Goal: Information Seeking & Learning: Learn about a topic

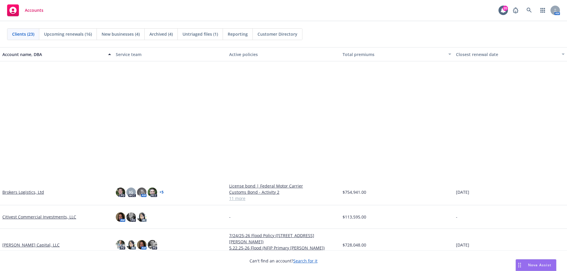
scroll to position [148, 0]
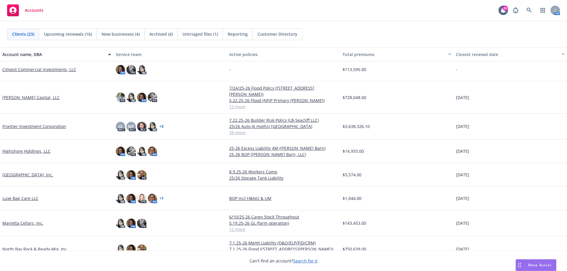
click at [31, 220] on link "Marietta Cellars, Inc." at bounding box center [22, 223] width 41 height 6
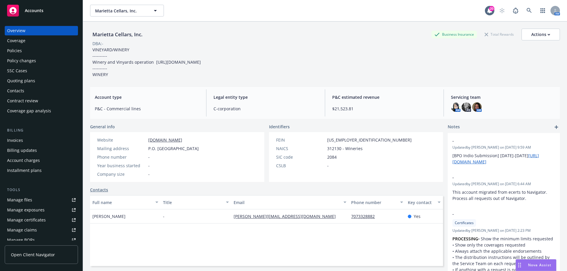
click at [39, 49] on div "Policies" at bounding box center [41, 50] width 68 height 9
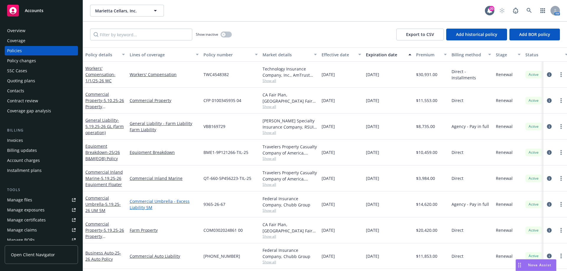
scroll to position [59, 0]
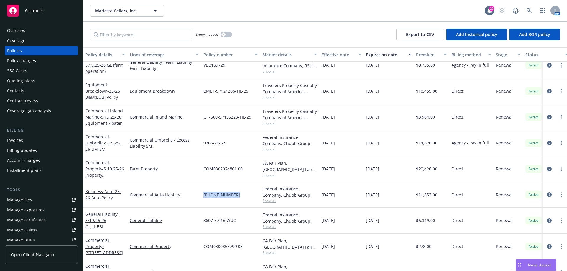
drag, startPoint x: 234, startPoint y: 194, endPoint x: 203, endPoint y: 195, distance: 31.3
click at [203, 195] on div "(25)7362-81-06" at bounding box center [230, 195] width 59 height 26
copy span "(25)7362-81-06"
click at [38, 6] on div "Accounts" at bounding box center [41, 11] width 68 height 12
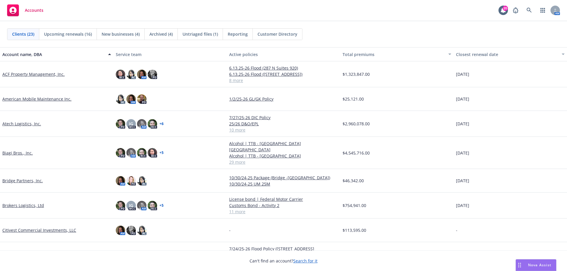
click at [22, 74] on link "ACF Property Management, Inc." at bounding box center [33, 74] width 62 height 6
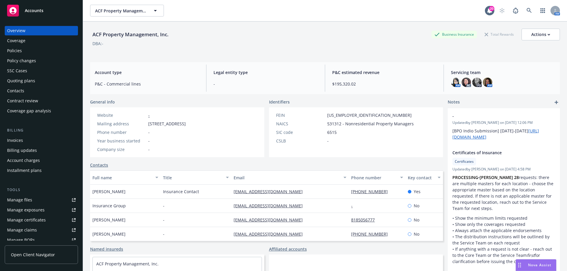
click at [39, 197] on link "Manage files" at bounding box center [41, 199] width 73 height 9
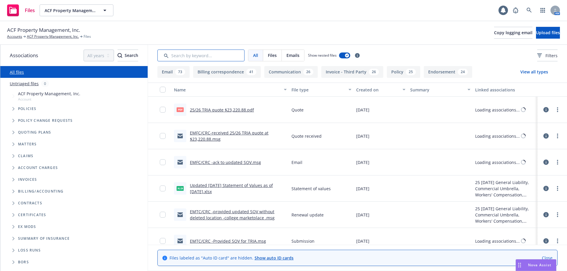
click at [210, 54] on input "Search by keyword..." at bounding box center [200, 56] width 87 height 12
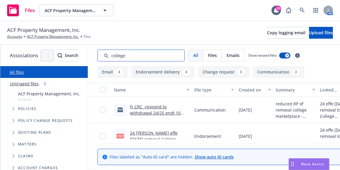
type input "college"
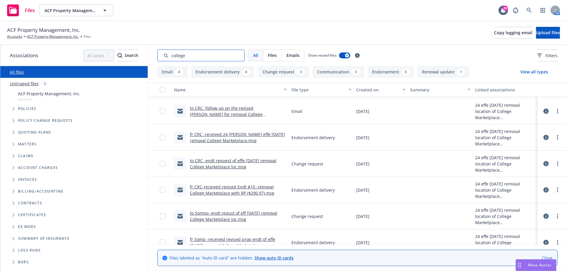
scroll to position [236, 0]
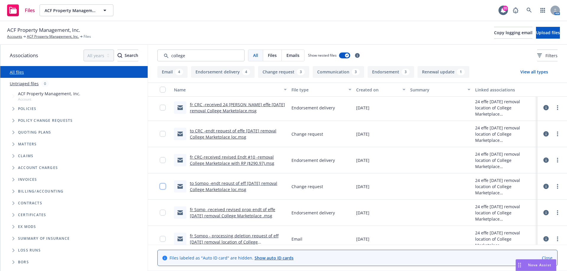
click at [164, 187] on input "checkbox" at bounding box center [163, 187] width 6 height 6
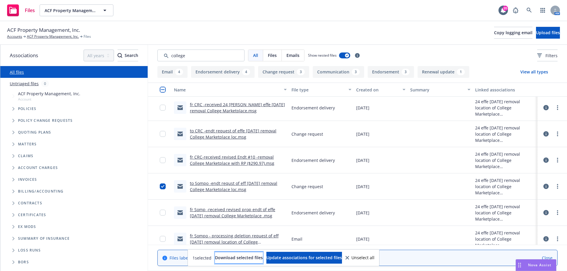
click at [231, 258] on span "Download selected files" at bounding box center [239, 258] width 48 height 6
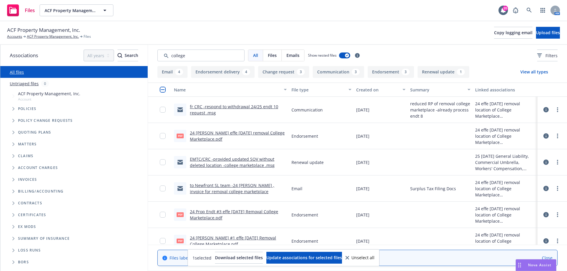
scroll to position [30, 0]
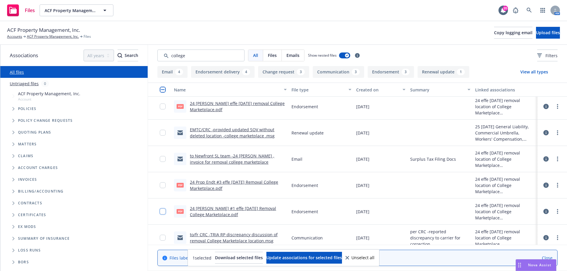
click at [161, 211] on input "checkbox" at bounding box center [163, 212] width 6 height 6
click at [162, 186] on input "checkbox" at bounding box center [163, 185] width 6 height 6
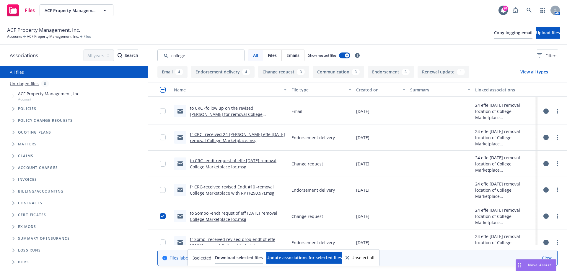
scroll to position [236, 0]
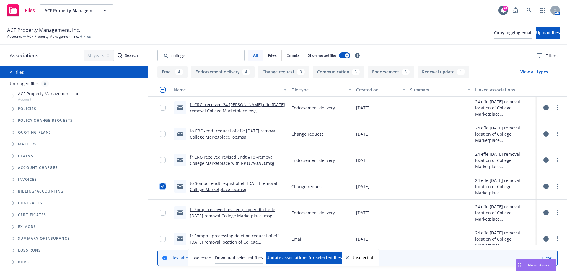
click at [162, 184] on input "checkbox" at bounding box center [163, 187] width 6 height 6
click at [221, 260] on span "Download selected files" at bounding box center [239, 258] width 48 height 6
click at [261, 213] on link "fr Somp -received revised prop endt of effe 12/12/24 removal College Marketplac…" at bounding box center [232, 213] width 85 height 12
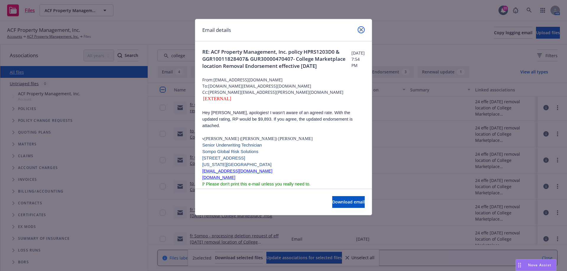
click at [362, 30] on icon "close" at bounding box center [361, 30] width 4 height 4
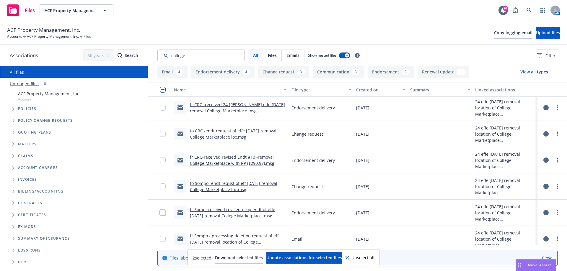
click at [161, 211] on input "checkbox" at bounding box center [163, 213] width 6 height 6
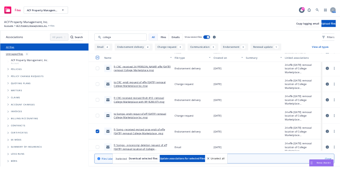
scroll to position [266, 0]
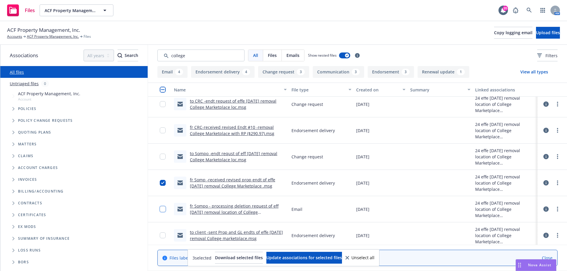
click at [164, 209] on input "checkbox" at bounding box center [163, 209] width 6 height 6
click at [234, 256] on span "Download selected files" at bounding box center [239, 258] width 48 height 6
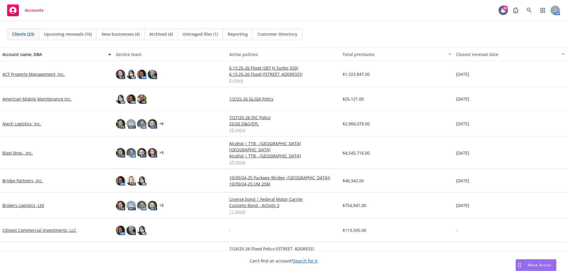
click at [20, 150] on link "Biagi Bros., Inc." at bounding box center [17, 153] width 30 height 6
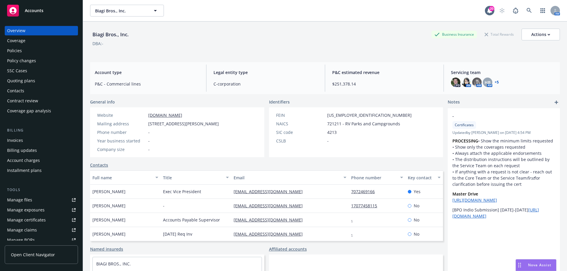
click at [36, 216] on div "Manage certificates" at bounding box center [26, 219] width 39 height 9
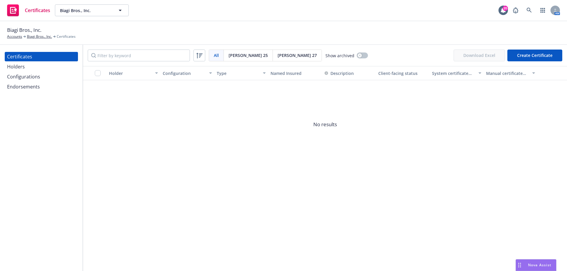
click at [44, 68] on div "Holders" at bounding box center [41, 66] width 68 height 9
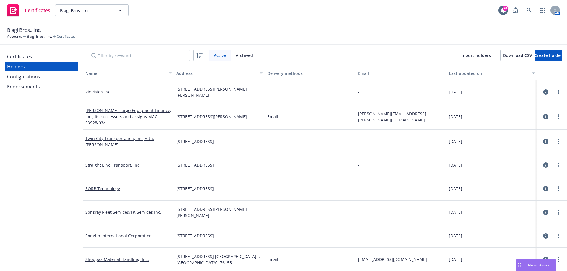
click at [44, 74] on div "Configurations" at bounding box center [41, 76] width 68 height 9
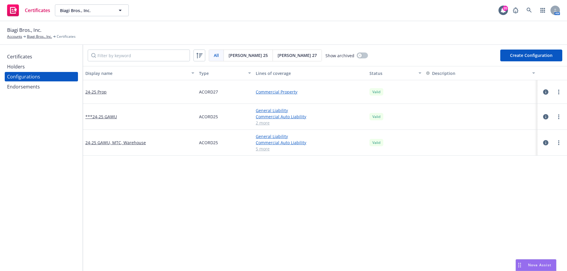
click at [43, 82] on div "Endorsements" at bounding box center [41, 86] width 68 height 9
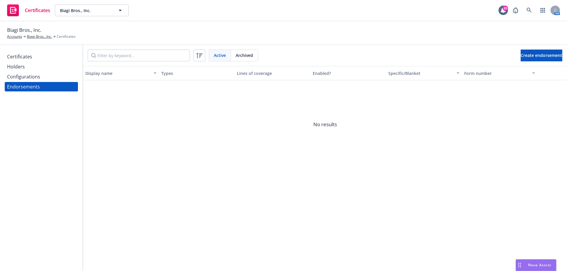
click at [36, 55] on div "Certificates" at bounding box center [41, 56] width 68 height 9
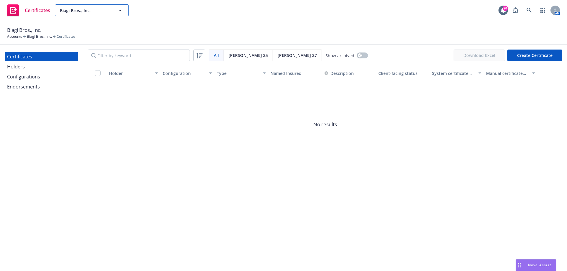
click at [97, 7] on span "Biagi Bros., Inc." at bounding box center [85, 10] width 51 height 6
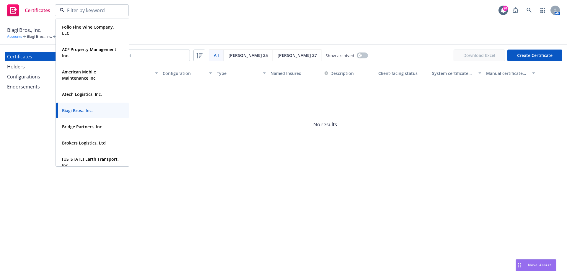
click at [16, 37] on link "Accounts" at bounding box center [14, 36] width 15 height 5
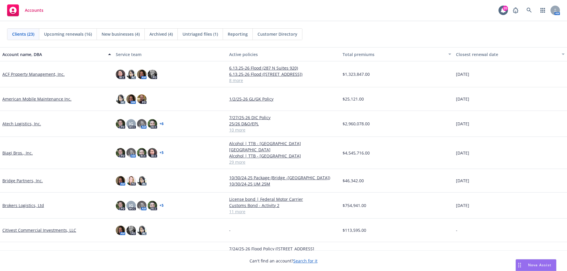
click at [15, 126] on link "Atech Logistics, Inc." at bounding box center [21, 124] width 39 height 6
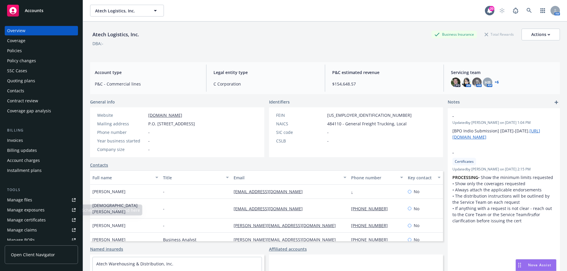
click at [37, 223] on div "Manage certificates" at bounding box center [26, 219] width 39 height 9
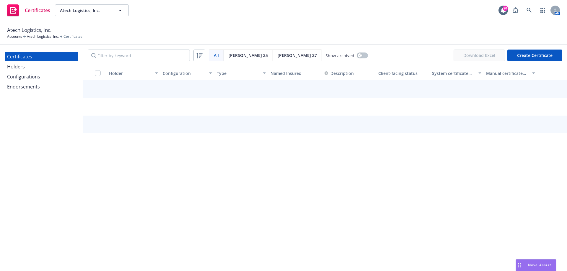
click at [27, 68] on div "Holders" at bounding box center [41, 66] width 68 height 9
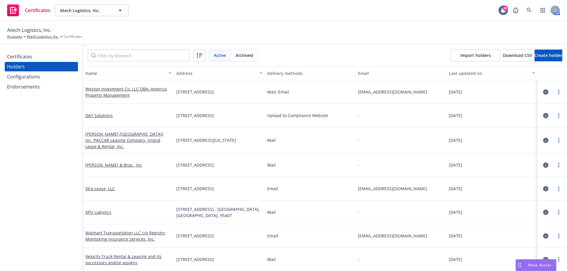
click at [28, 76] on div "Configurations" at bounding box center [23, 76] width 33 height 9
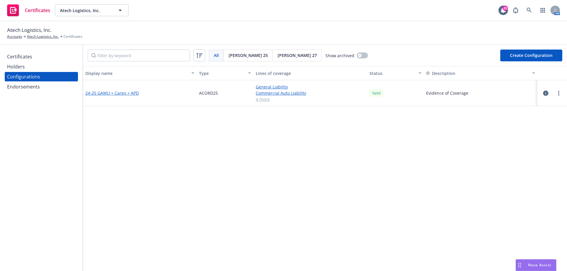
click at [107, 95] on link "24-25 GAWU + Cargo + APD" at bounding box center [111, 93] width 53 height 6
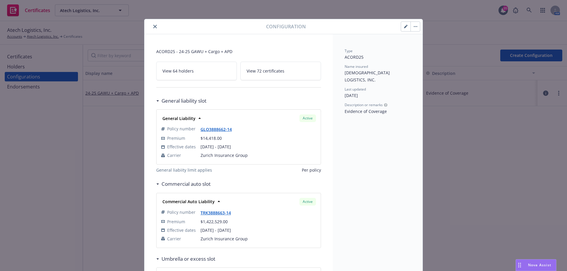
click at [155, 27] on button "close" at bounding box center [154, 26] width 7 height 7
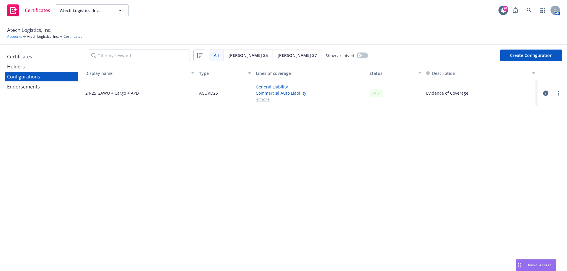
click at [17, 37] on link "Accounts" at bounding box center [14, 36] width 15 height 5
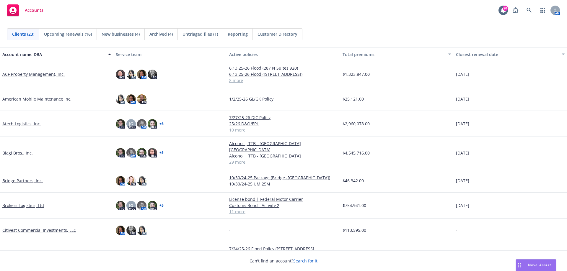
click at [19, 123] on link "Atech Logistics, Inc." at bounding box center [21, 124] width 39 height 6
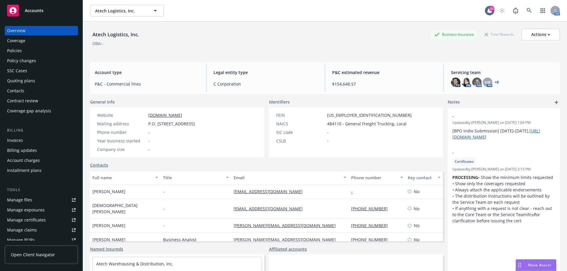
click at [28, 49] on div "Policies" at bounding box center [41, 50] width 68 height 9
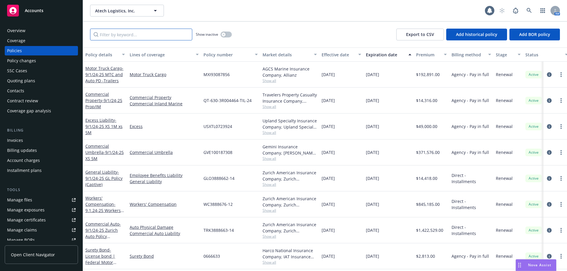
click at [149, 35] on input "Filter by keyword..." at bounding box center [141, 35] width 102 height 12
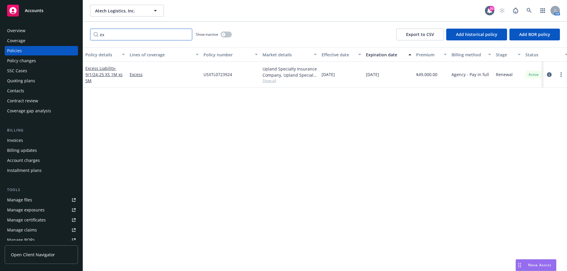
type input "e"
click at [105, 76] on span "- 9/1/24-25 XS 5M" at bounding box center [104, 78] width 38 height 12
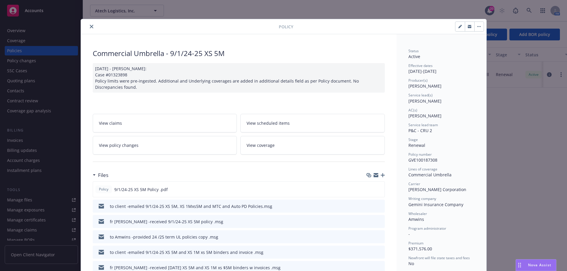
click at [90, 26] on icon "close" at bounding box center [92, 27] width 4 height 4
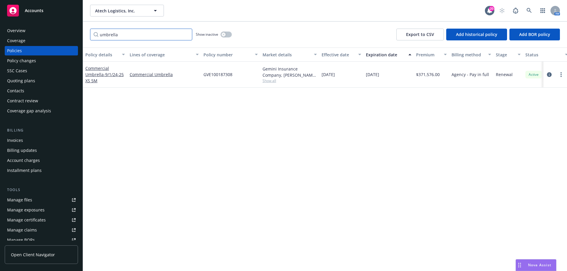
drag, startPoint x: 121, startPoint y: 36, endPoint x: 52, endPoint y: 41, distance: 69.6
click at [52, 41] on div "Accounts Overview Coverage Policies Policy changes SSC Cases Quoting plans Cont…" at bounding box center [283, 135] width 567 height 271
type input "excess"
click at [99, 75] on span "- 9/1/24-25 XS 1M xs 5M" at bounding box center [103, 75] width 37 height 18
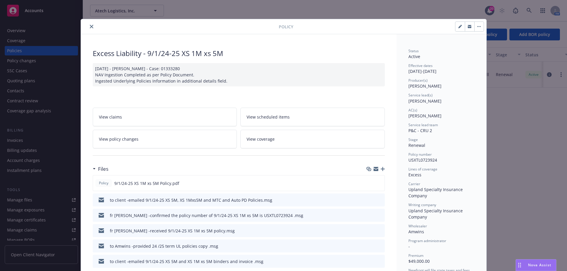
click at [90, 25] on icon "close" at bounding box center [92, 27] width 4 height 4
